Goal: Check status: Check status

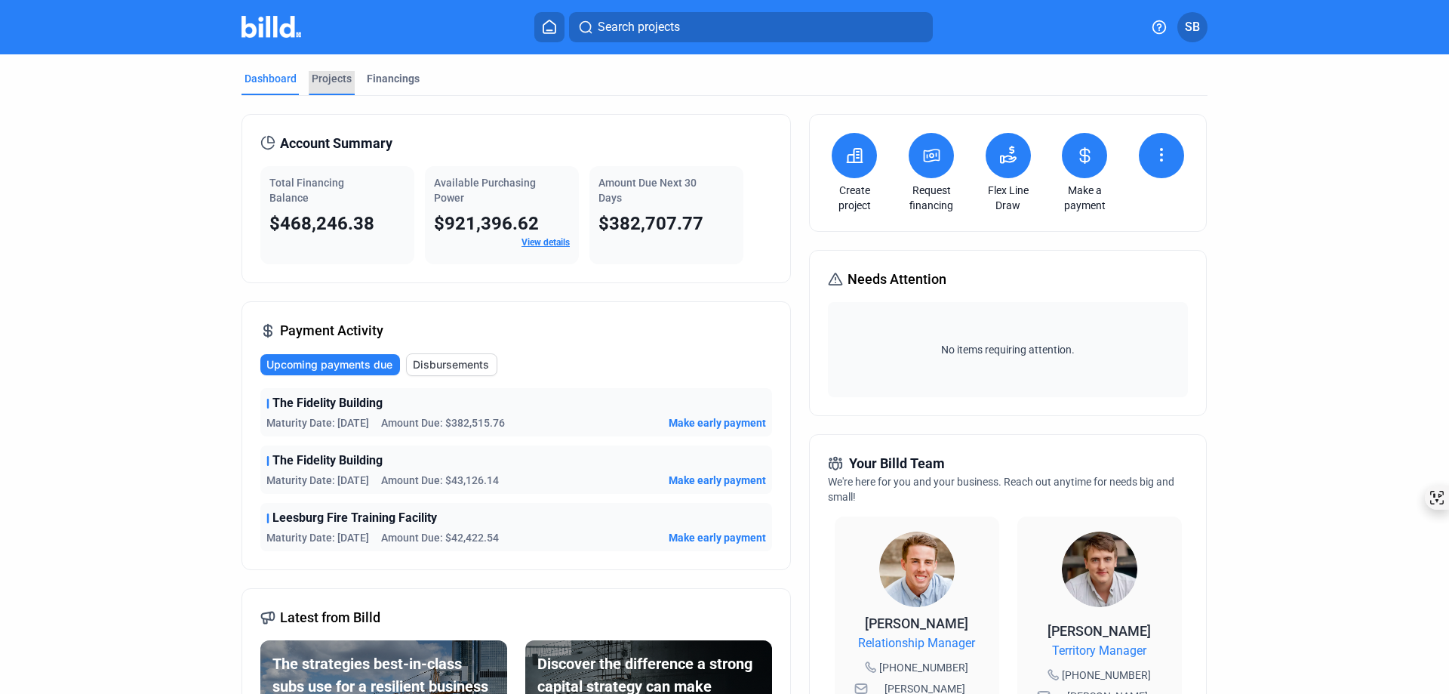
click at [327, 80] on div "Projects" at bounding box center [332, 78] width 40 height 15
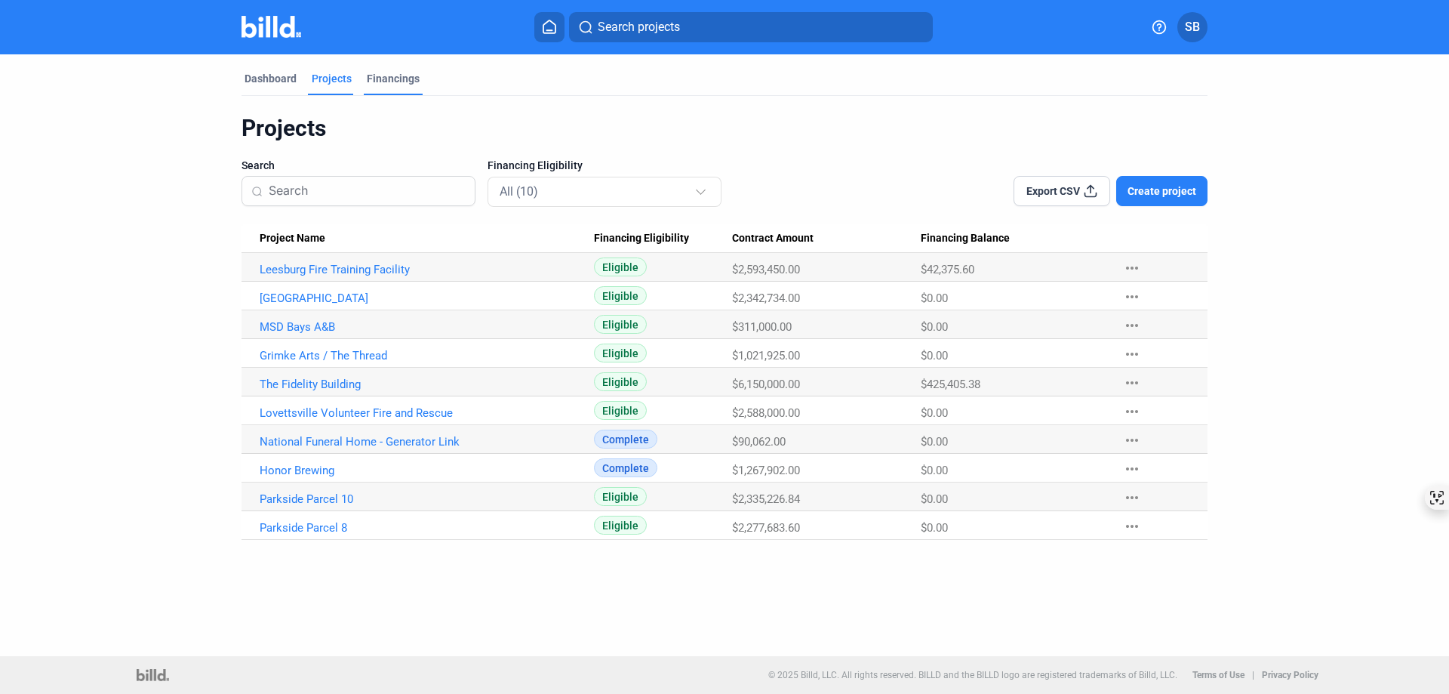
click at [383, 79] on div "Financings" at bounding box center [393, 78] width 53 height 15
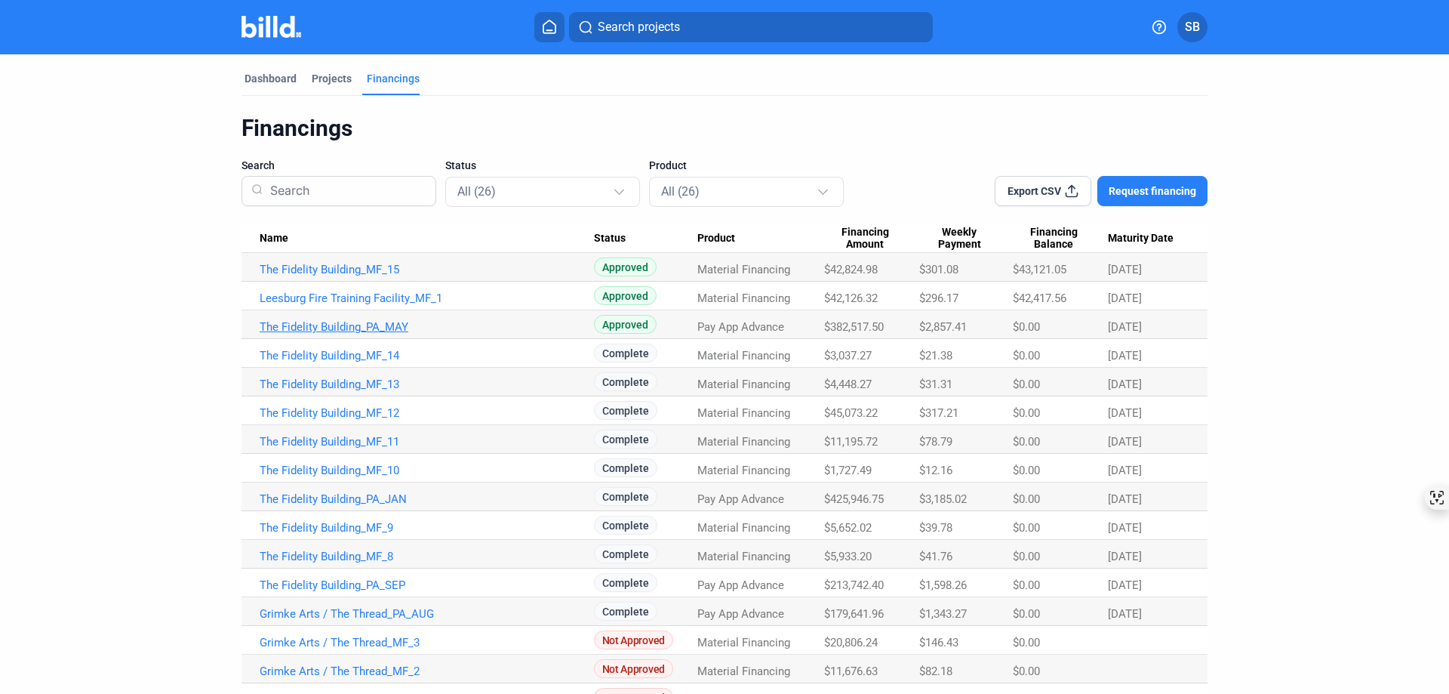
click at [334, 327] on link "The Fidelity Building_PA_MAY" at bounding box center [427, 327] width 334 height 14
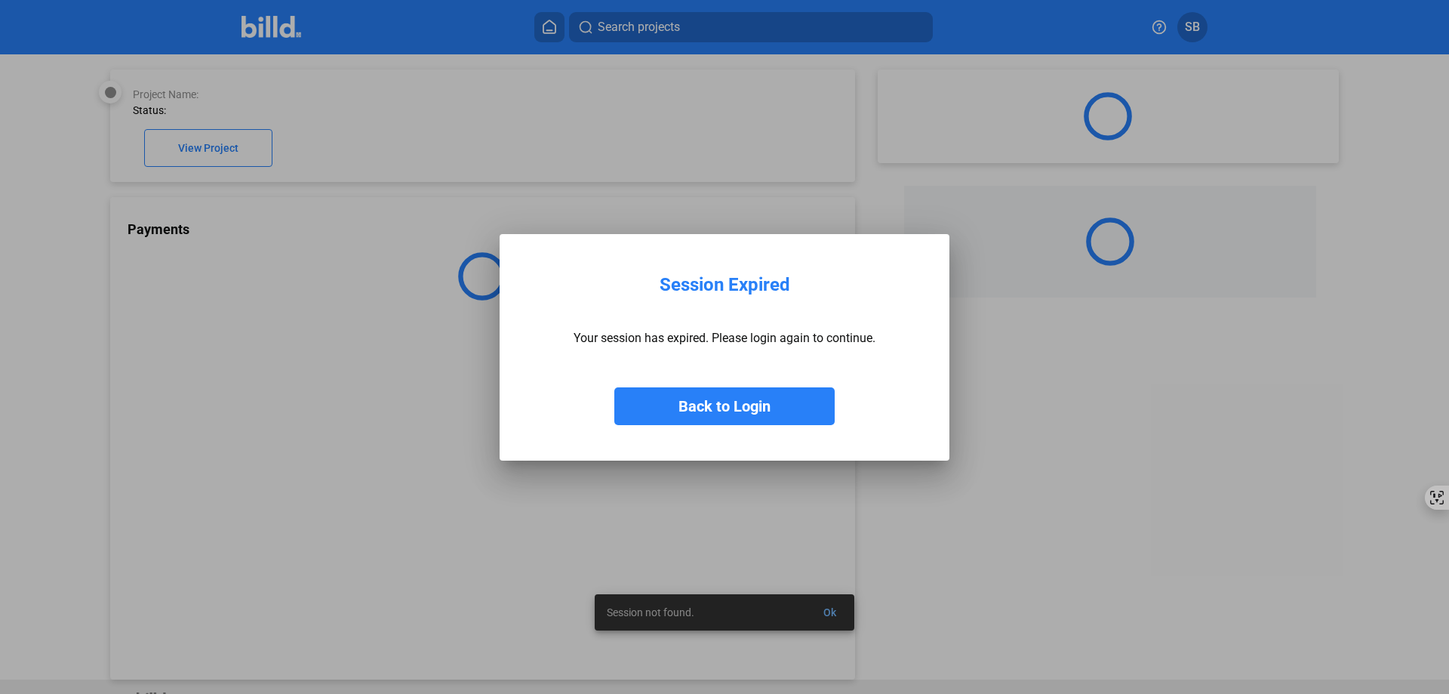
click at [687, 402] on button "Back to Login" at bounding box center [724, 406] width 220 height 38
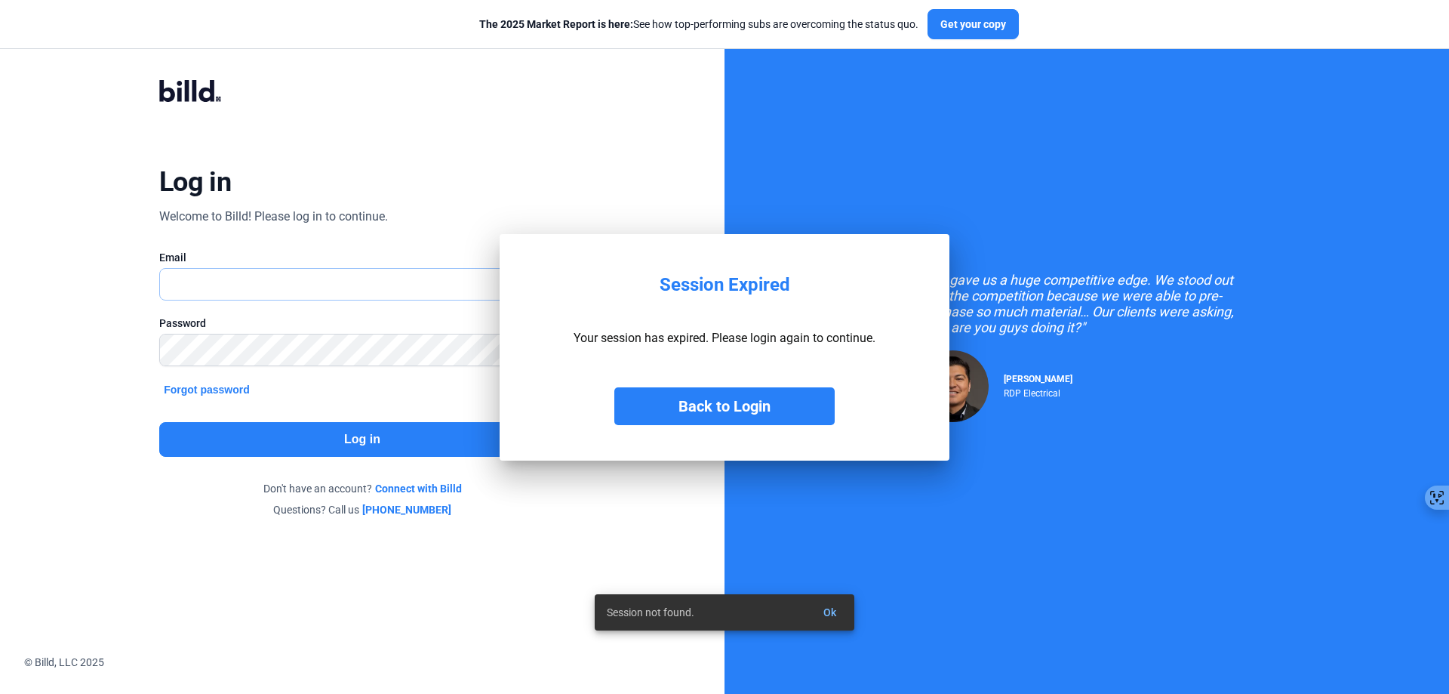
type input "[EMAIL_ADDRESS][DOMAIN_NAME]"
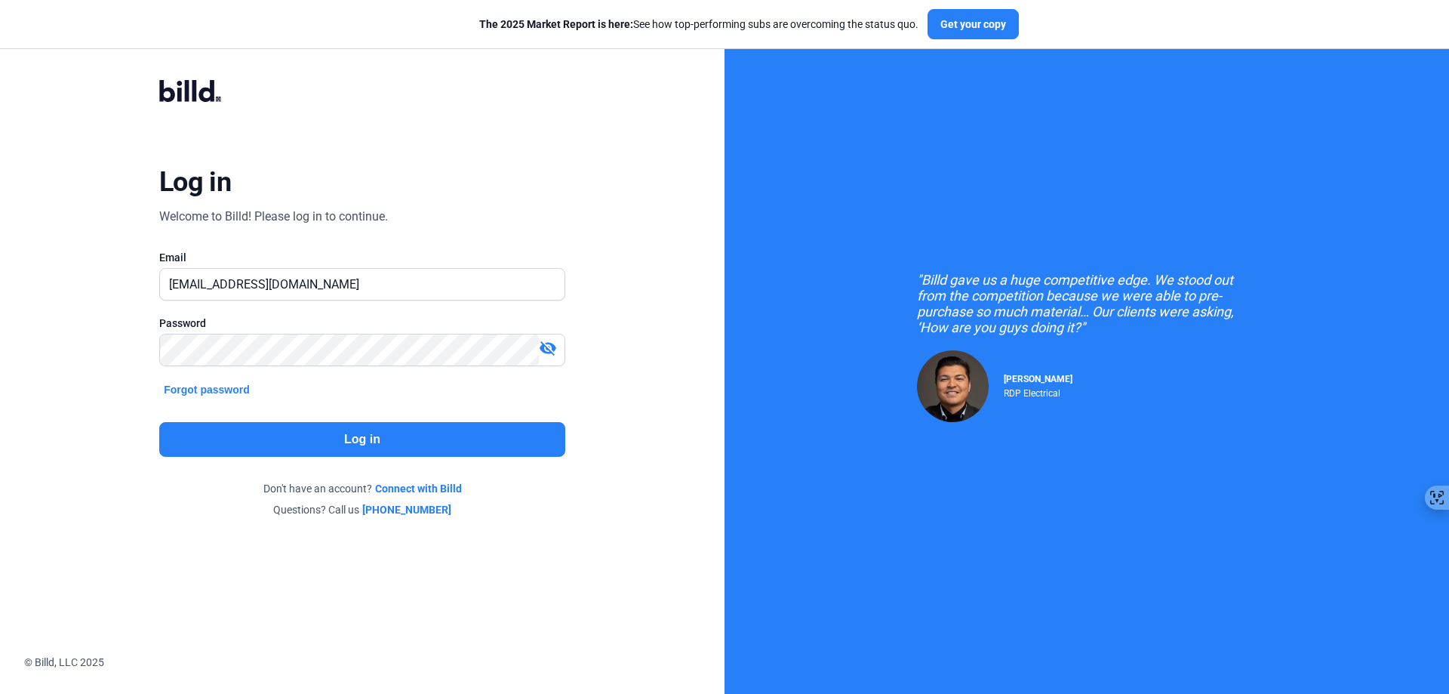
click at [449, 442] on button "Log in" at bounding box center [362, 439] width 406 height 35
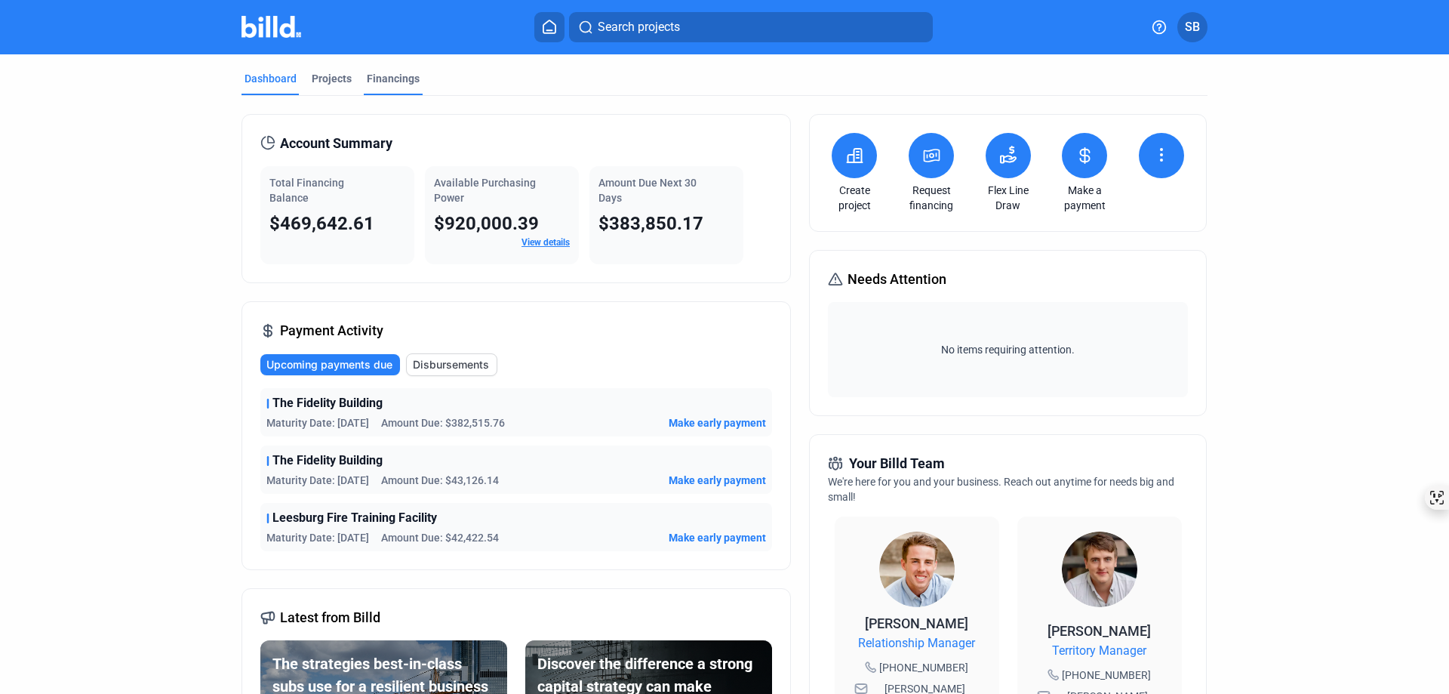
click at [378, 76] on div "Financings" at bounding box center [393, 78] width 53 height 15
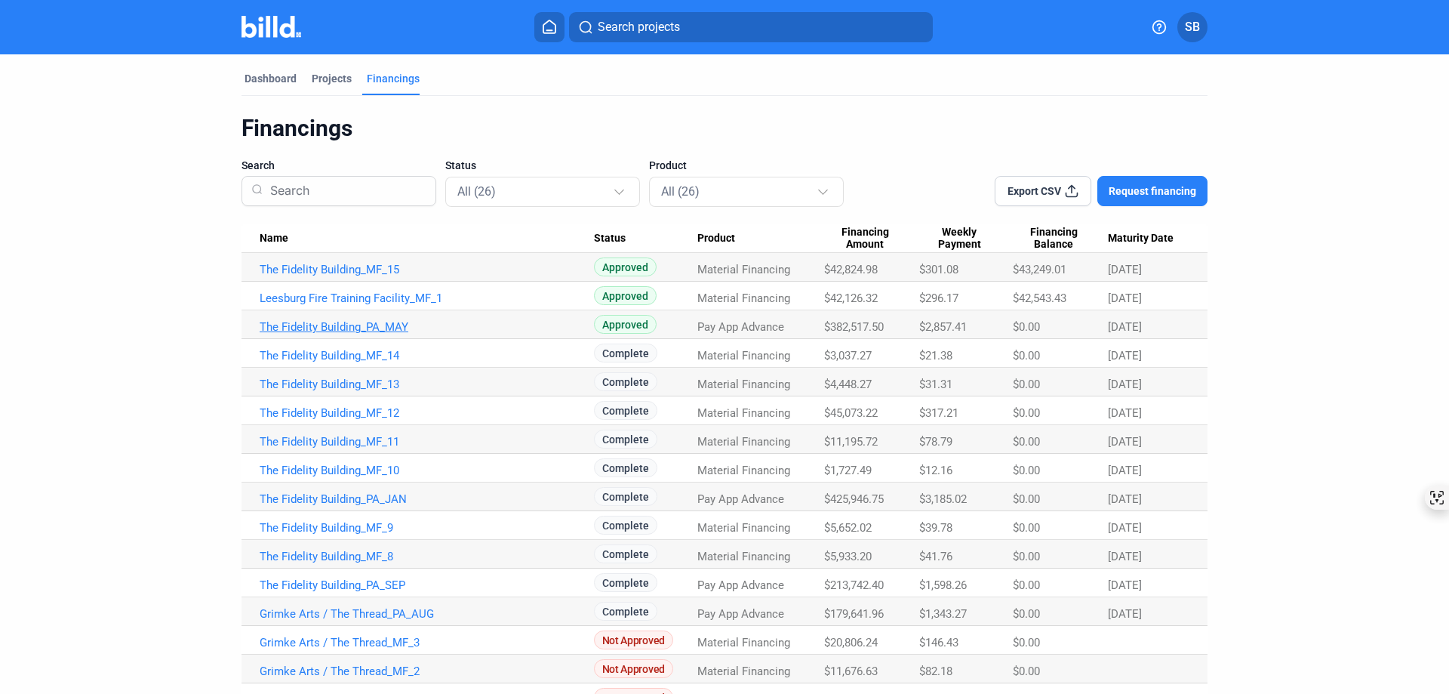
click at [343, 321] on link "The Fidelity Building_PA_MAY" at bounding box center [427, 327] width 334 height 14
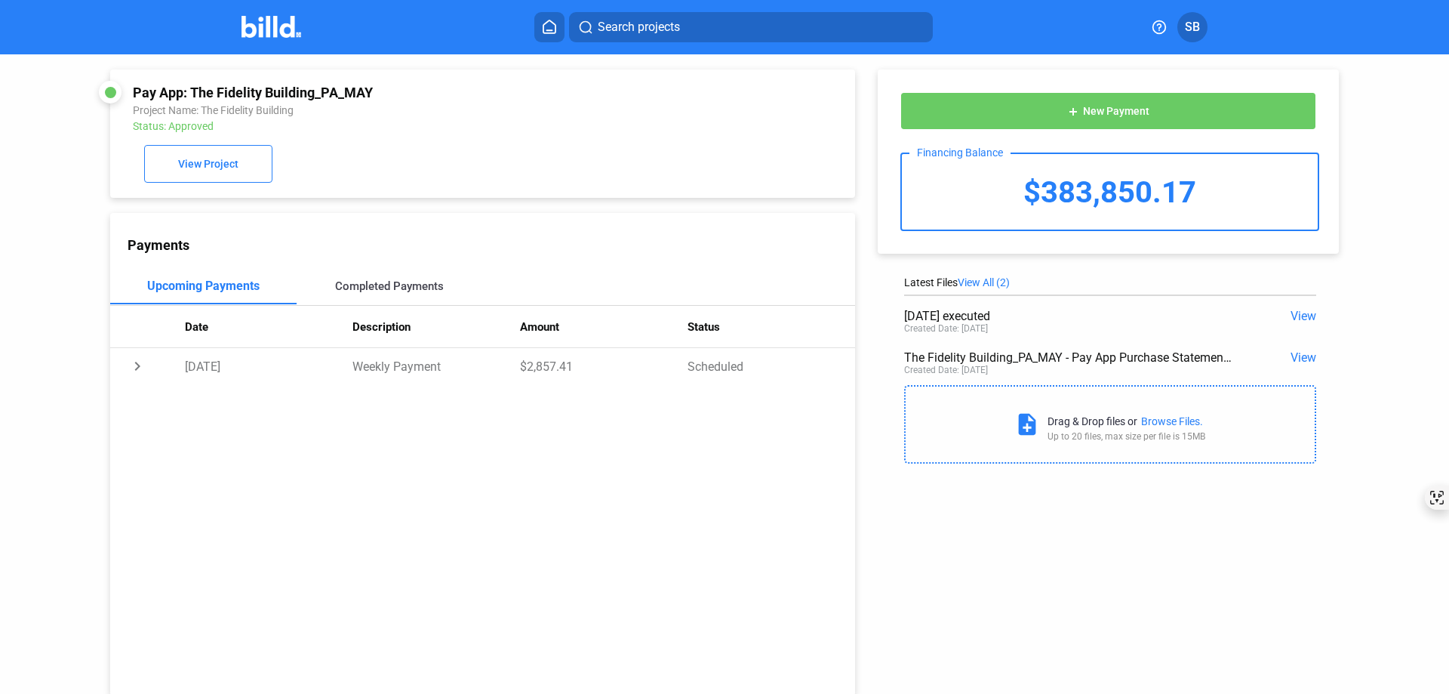
click at [405, 291] on div "Completed Payments" at bounding box center [389, 286] width 109 height 14
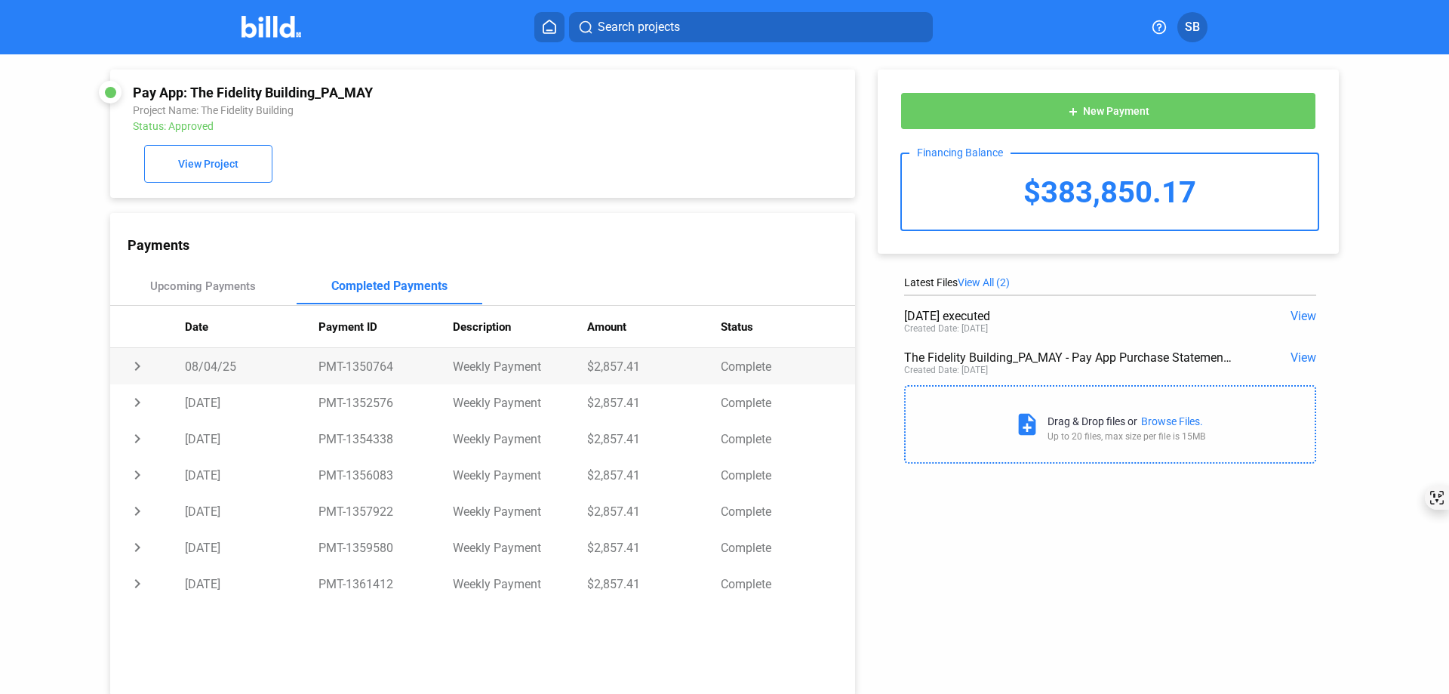
click at [139, 370] on td "chevron_right" at bounding box center [147, 366] width 75 height 36
click at [1295, 361] on span "View" at bounding box center [1304, 357] width 26 height 14
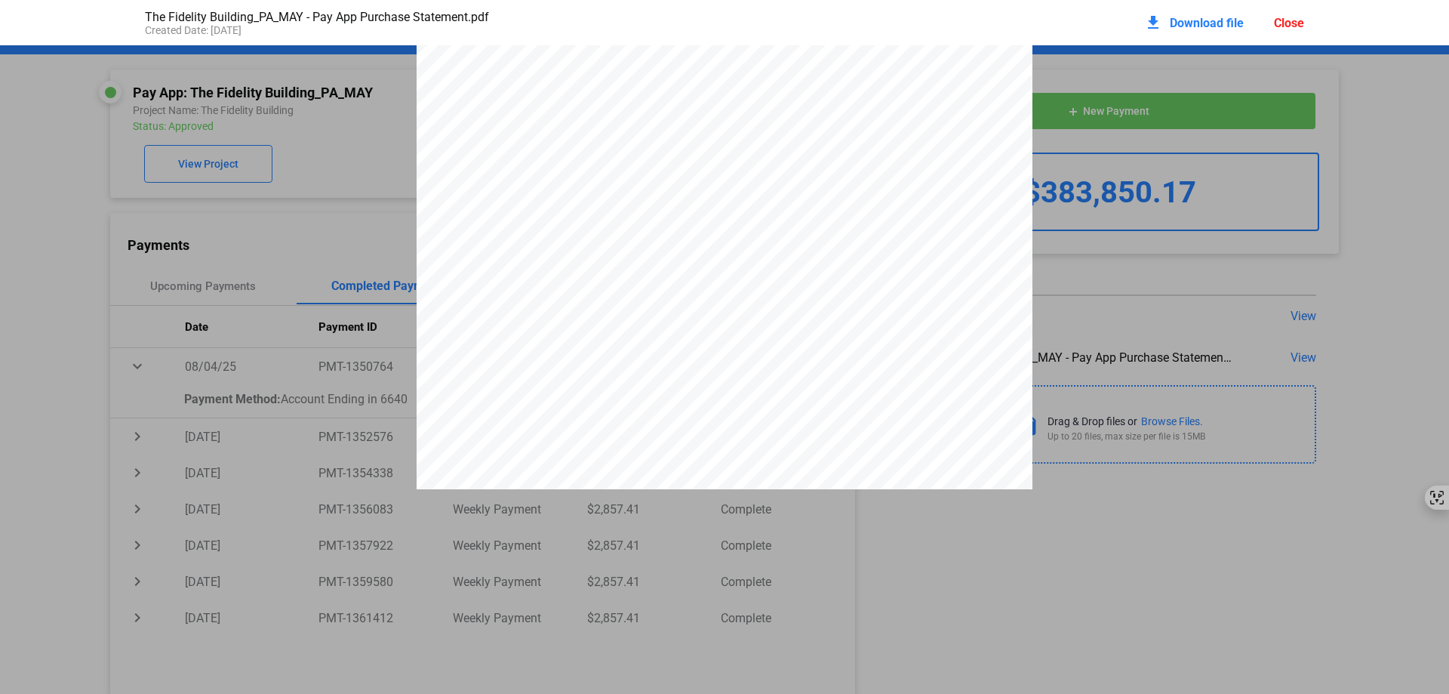
scroll to position [2416, 0]
